Goal: Information Seeking & Learning: Learn about a topic

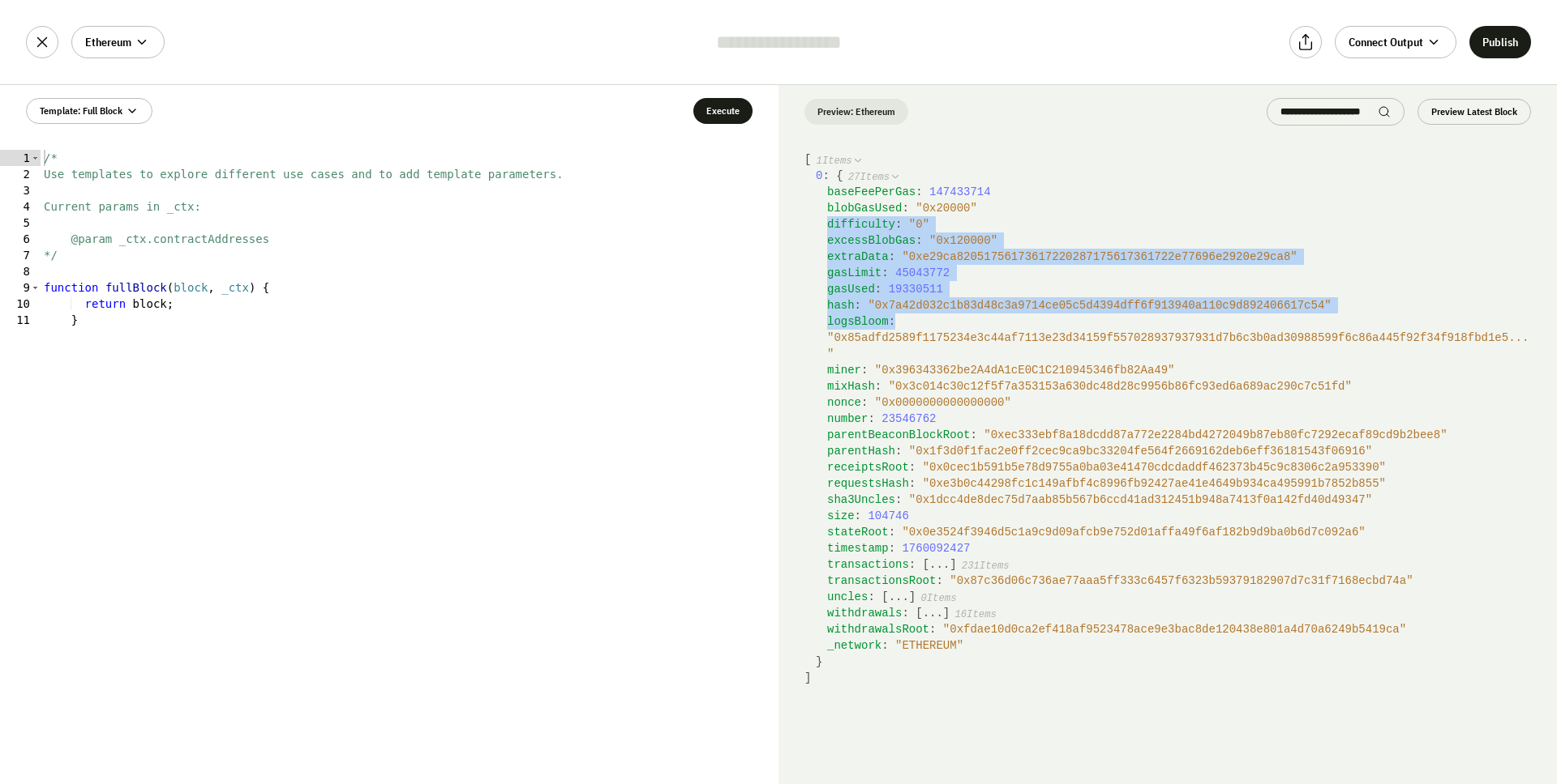
drag, startPoint x: 782, startPoint y: 220, endPoint x: 1010, endPoint y: 320, distance: 249.0
click at [1011, 320] on code "[ 1 Items 0 : { 27 Items baseFeePerGas : 147433714 blobGasUsed : " 0x20000 " di…" at bounding box center [1167, 468] width 778 height 633
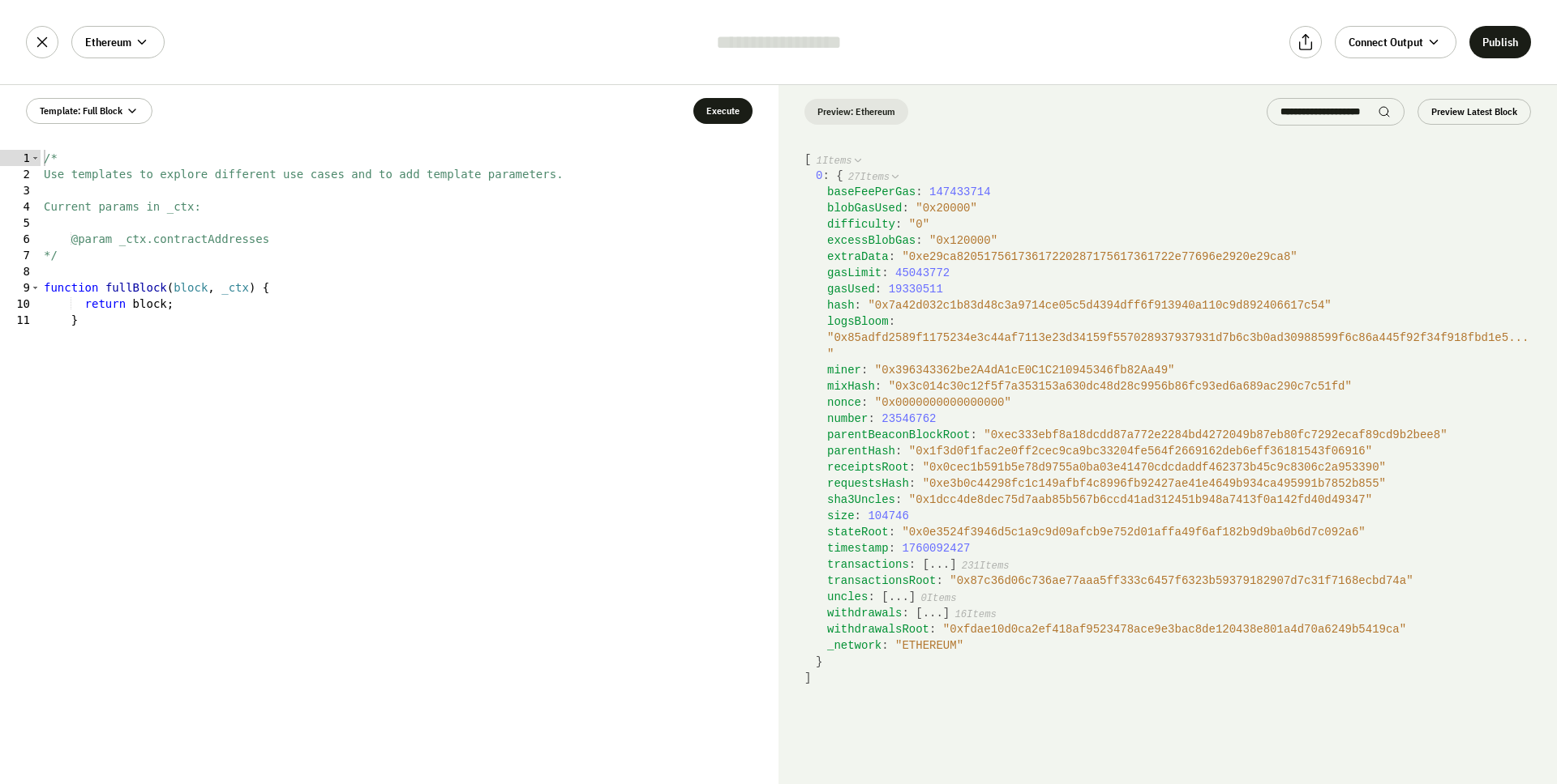
click at [912, 379] on div "mixHash : " 0x3c014c30c12f5f7a353153a630dc48d28c9956b86fc93ed6a689ac290c7c51fd "" at bounding box center [1179, 387] width 704 height 16
drag, startPoint x: 830, startPoint y: 553, endPoint x: 1035, endPoint y: 557, distance: 205.0
click at [1037, 558] on div "baseFeePerGas : 147433714 blobGasUsed : " 0x20000 " difficulty : " 0 " excessBl…" at bounding box center [1172, 419] width 715 height 470
click at [837, 549] on span "timestamp" at bounding box center [858, 548] width 61 height 13
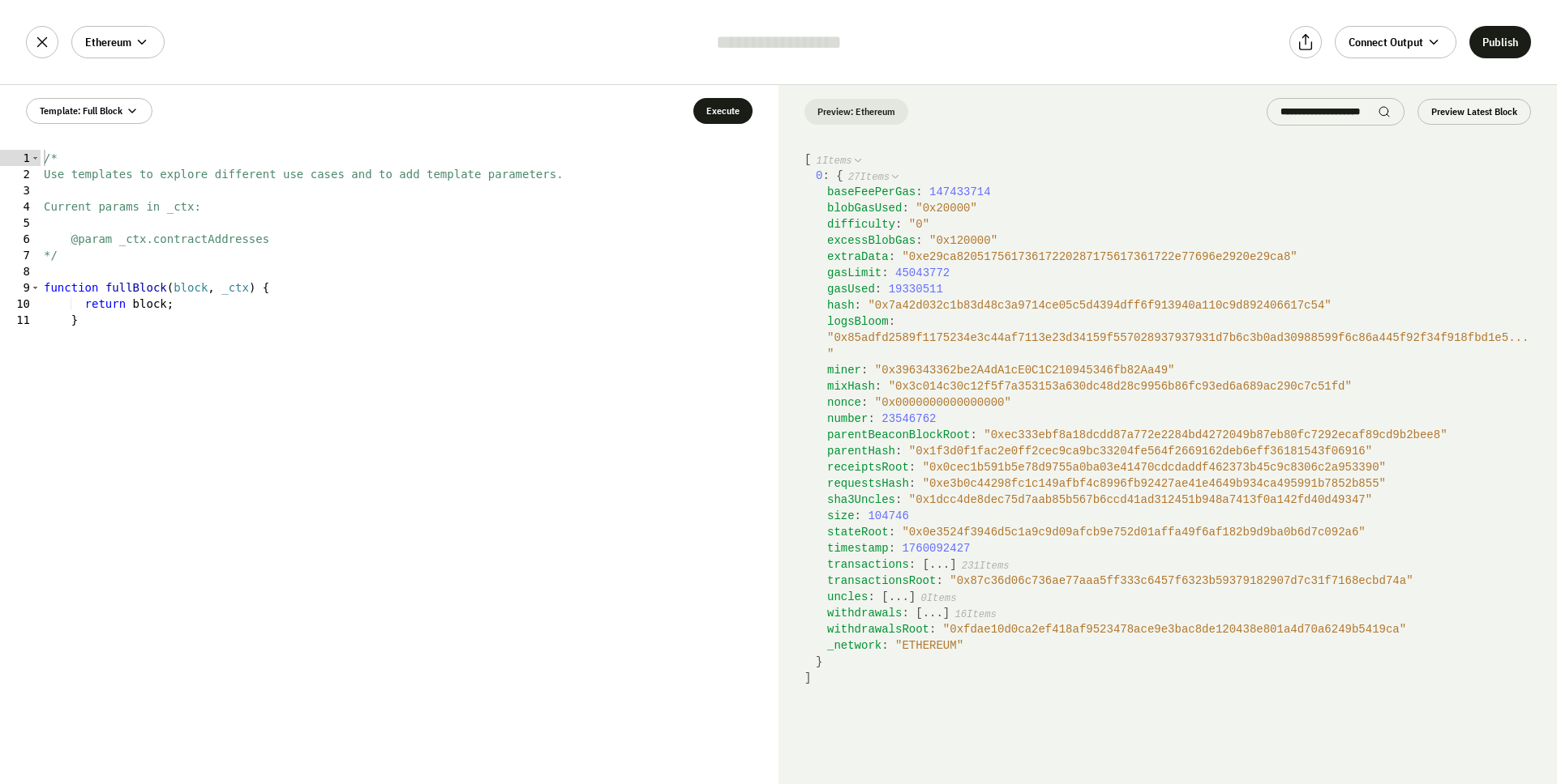
click at [854, 551] on span "timestamp" at bounding box center [858, 548] width 61 height 13
